Goal: Consume media (video, audio)

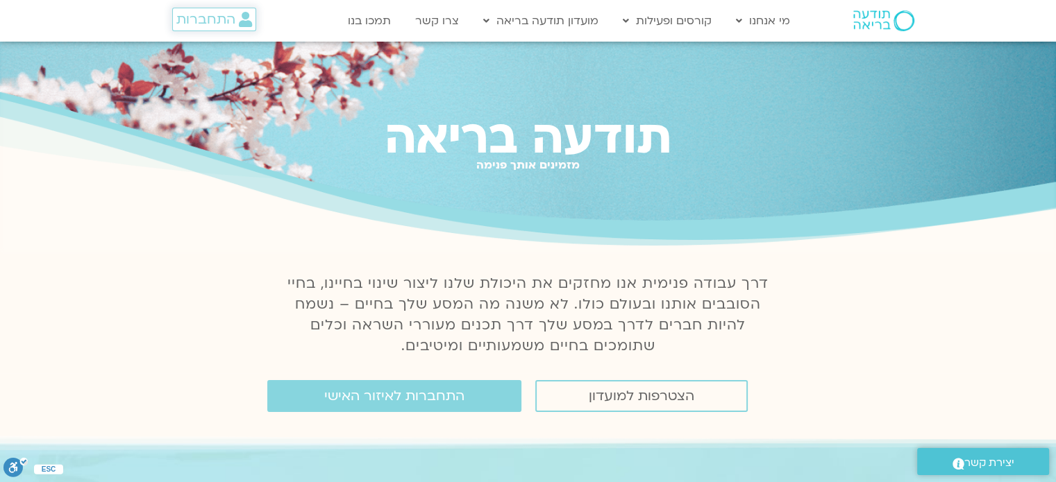
click at [221, 19] on span "התחברות" at bounding box center [205, 19] width 59 height 15
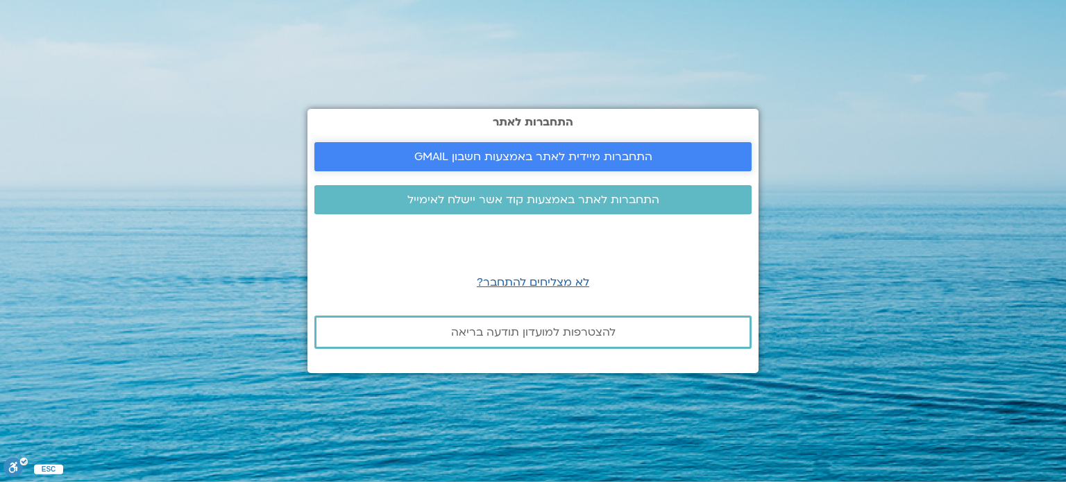
click at [617, 153] on span "התחברות מיידית לאתר באמצעות חשבון GMAIL" at bounding box center [533, 157] width 238 height 12
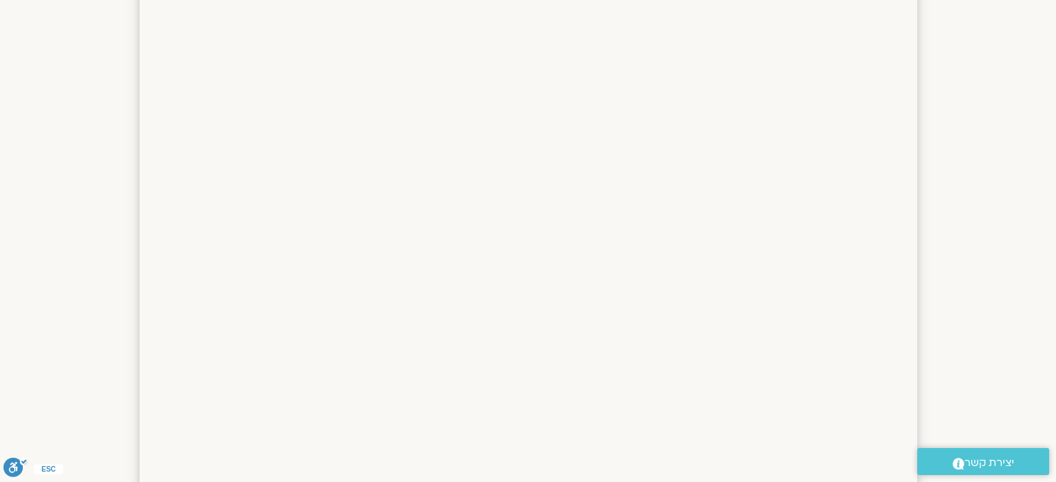
scroll to position [42, 0]
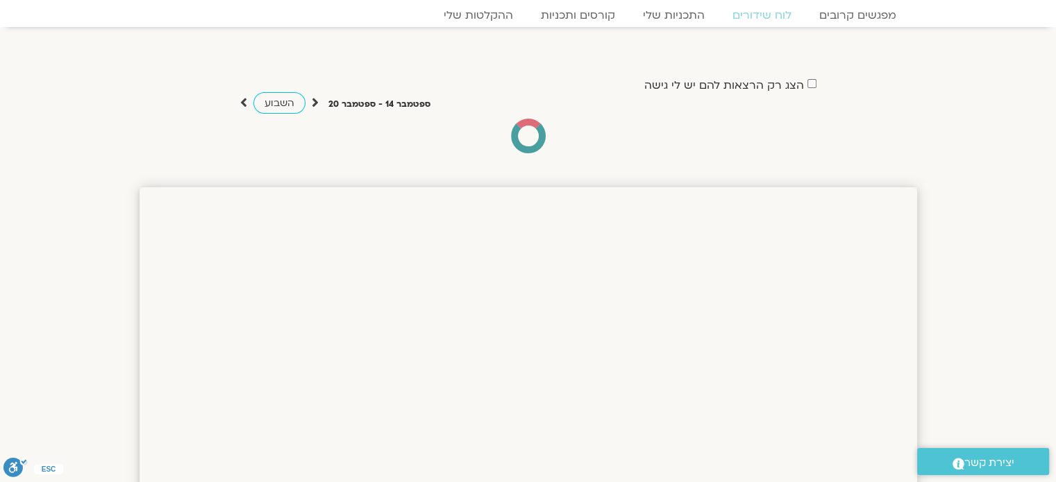
drag, startPoint x: 1064, startPoint y: 45, endPoint x: 1065, endPoint y: 57, distance: 11.9
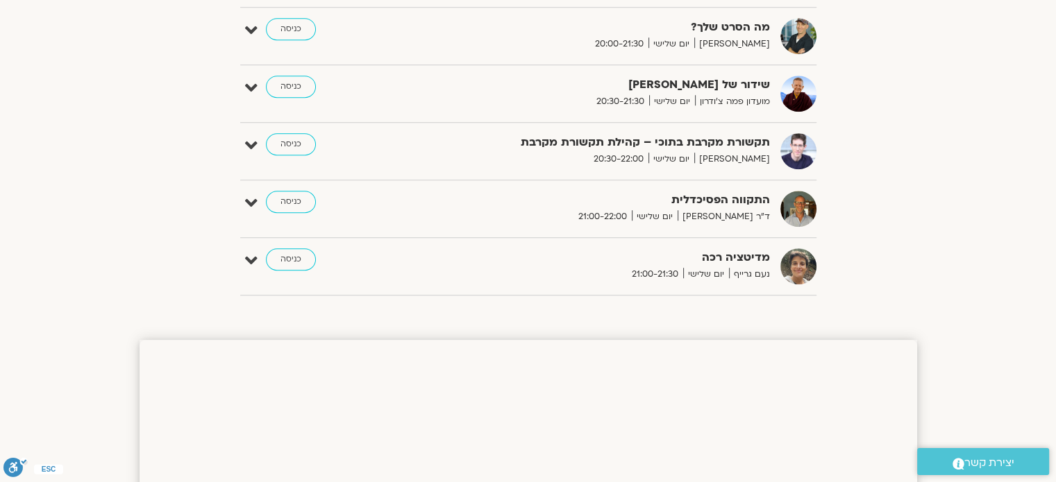
scroll to position [1125, 0]
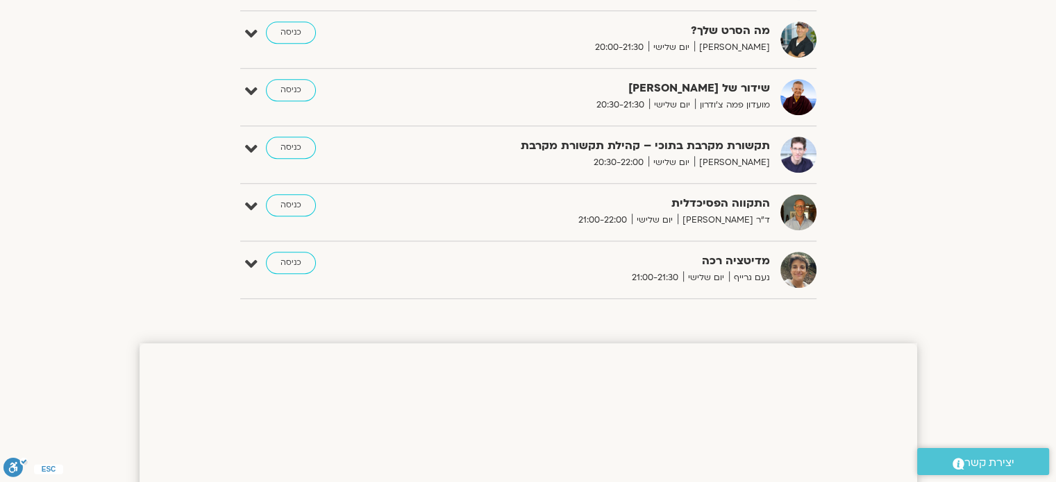
click at [247, 263] on icon at bounding box center [251, 264] width 12 height 19
click at [254, 211] on icon at bounding box center [251, 206] width 12 height 19
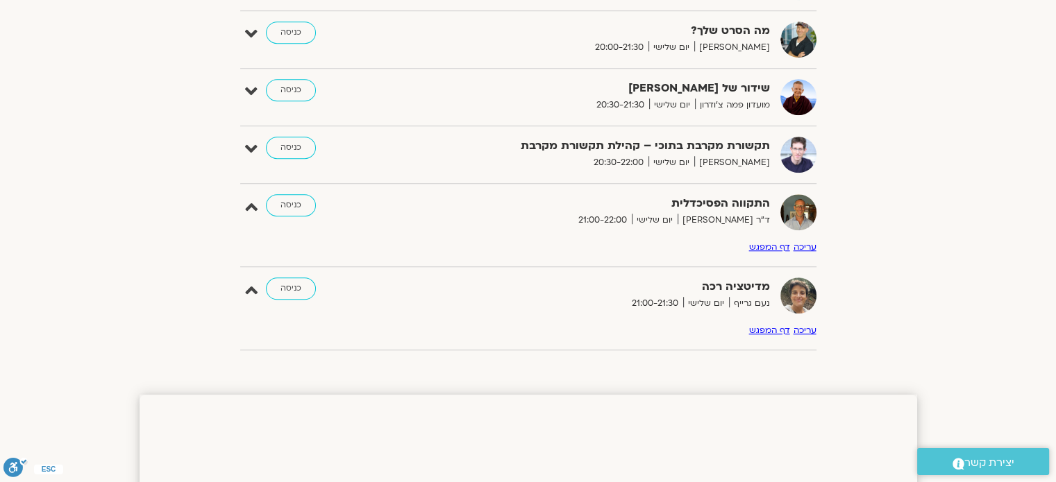
click at [773, 247] on link "דף המפגש" at bounding box center [769, 247] width 41 height 11
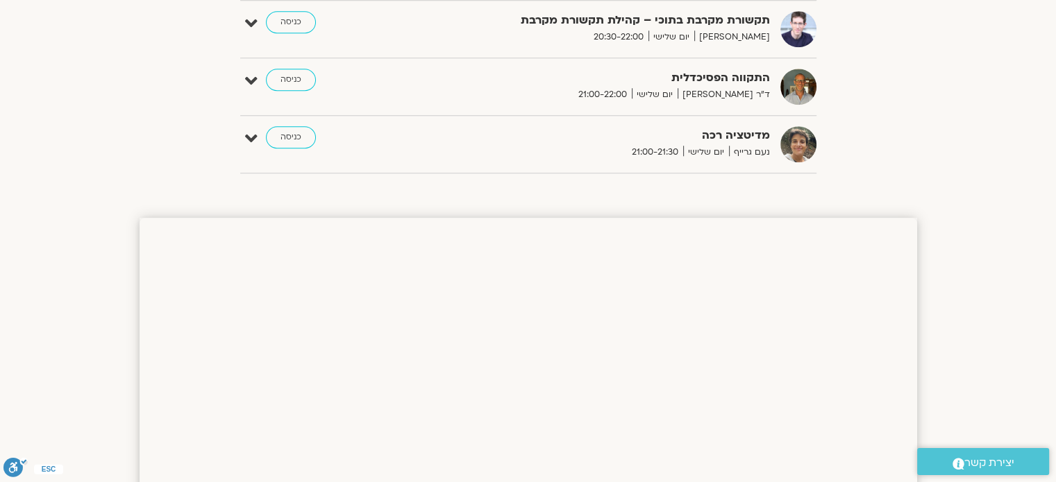
scroll to position [1244, 0]
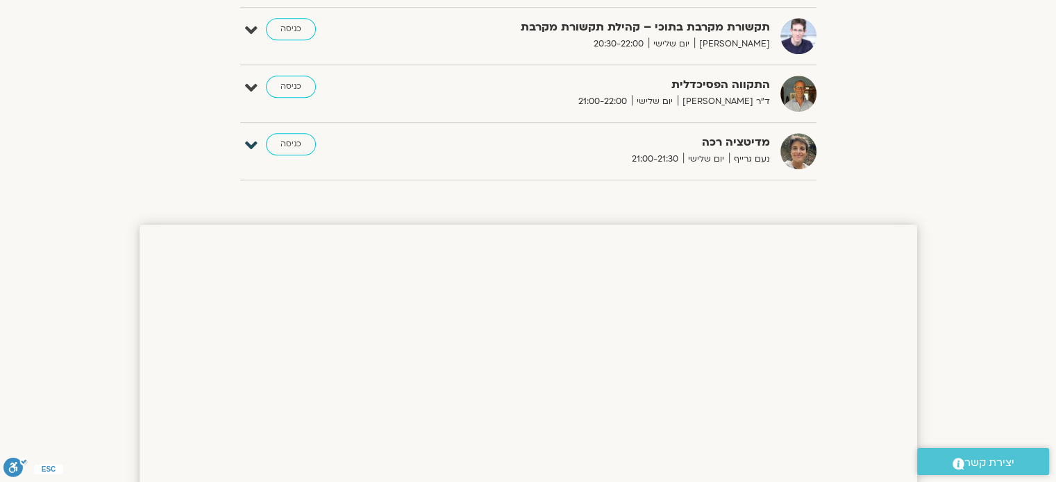
click at [246, 141] on icon at bounding box center [251, 145] width 12 height 19
click at [292, 147] on link "כניסה" at bounding box center [291, 144] width 50 height 22
